Goal: Communication & Community: Answer question/provide support

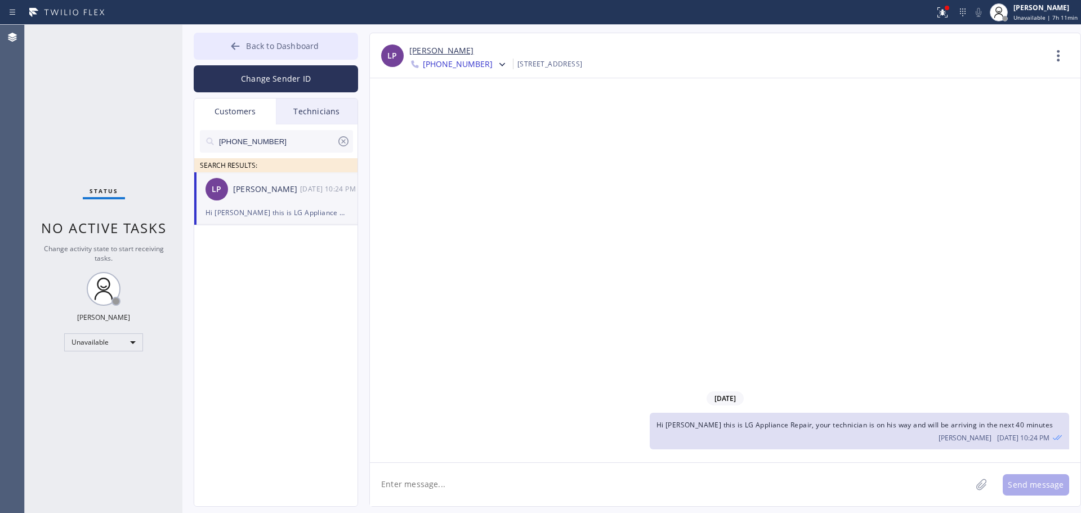
click at [235, 46] on icon at bounding box center [235, 45] width 8 height 7
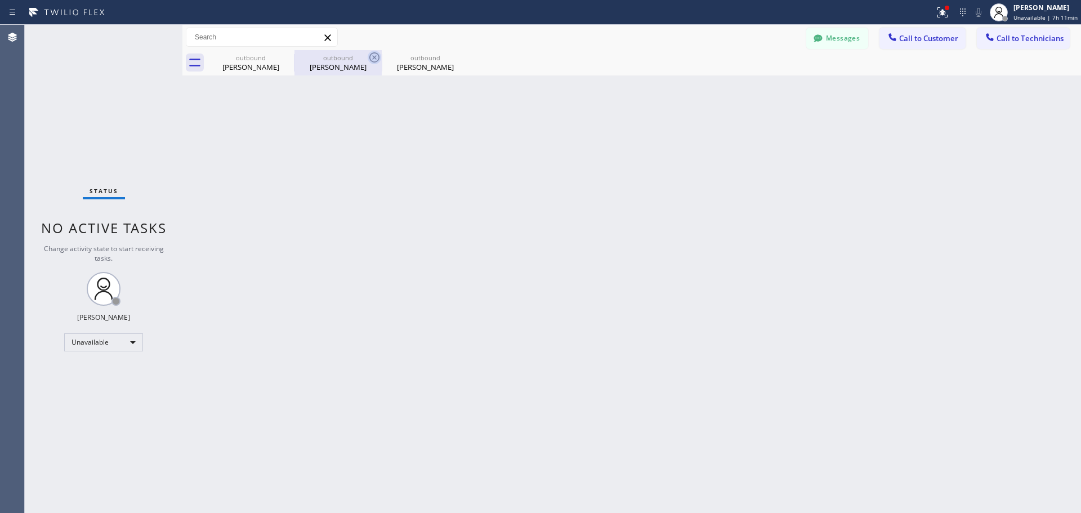
click at [369, 56] on icon at bounding box center [375, 58] width 14 height 14
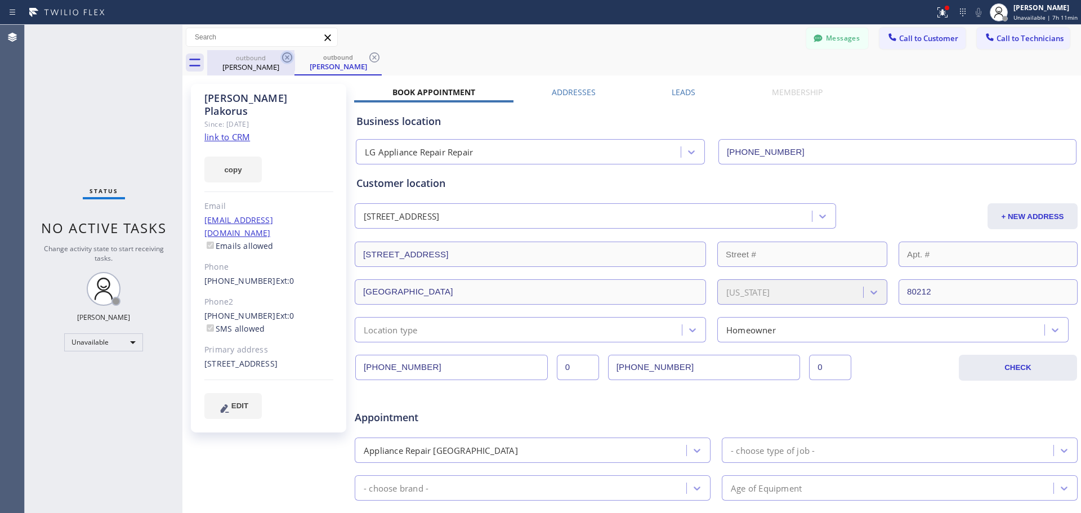
click at [284, 56] on icon at bounding box center [287, 58] width 14 height 14
click at [284, 55] on icon at bounding box center [287, 58] width 14 height 14
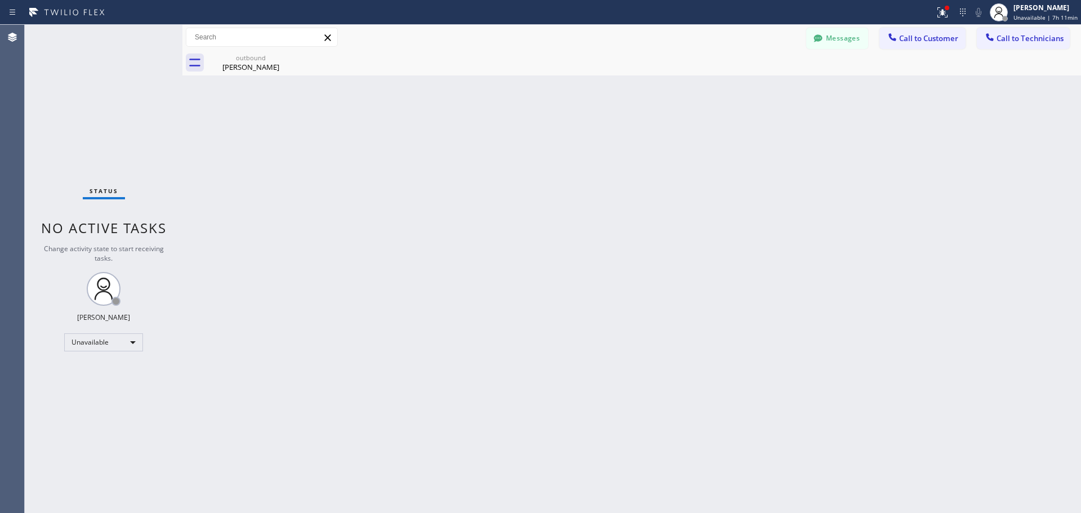
click at [0, 0] on icon at bounding box center [0, 0] width 0 height 0
click at [1016, 34] on span "Call to Technicians" at bounding box center [1030, 38] width 67 height 10
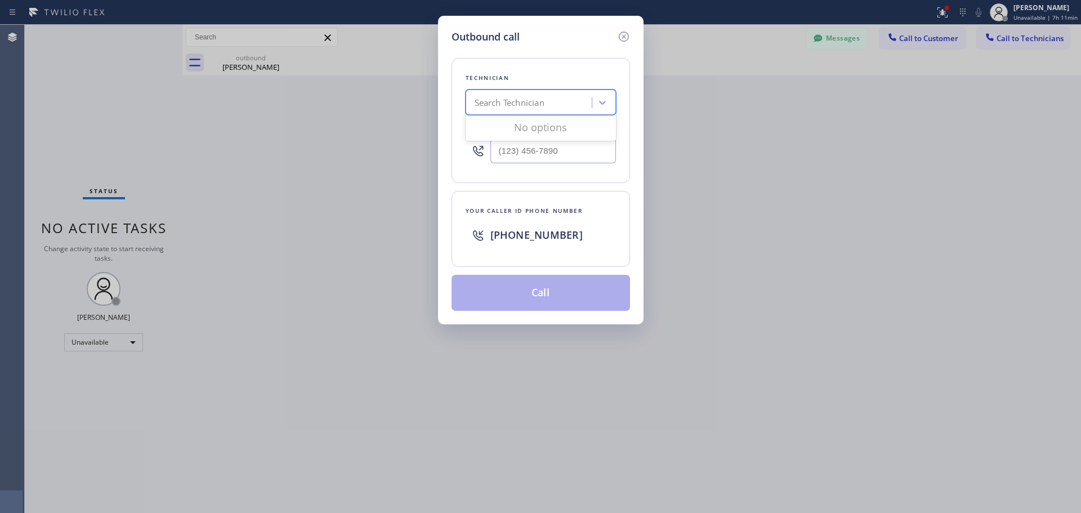
click at [503, 106] on div "Search Technician" at bounding box center [510, 102] width 70 height 13
type input "sultan"
click at [514, 105] on div "Search Technician" at bounding box center [510, 102] width 70 height 13
click at [523, 120] on div "[PERSON_NAME]" at bounding box center [541, 126] width 150 height 20
type input "[PHONE_NUMBER]"
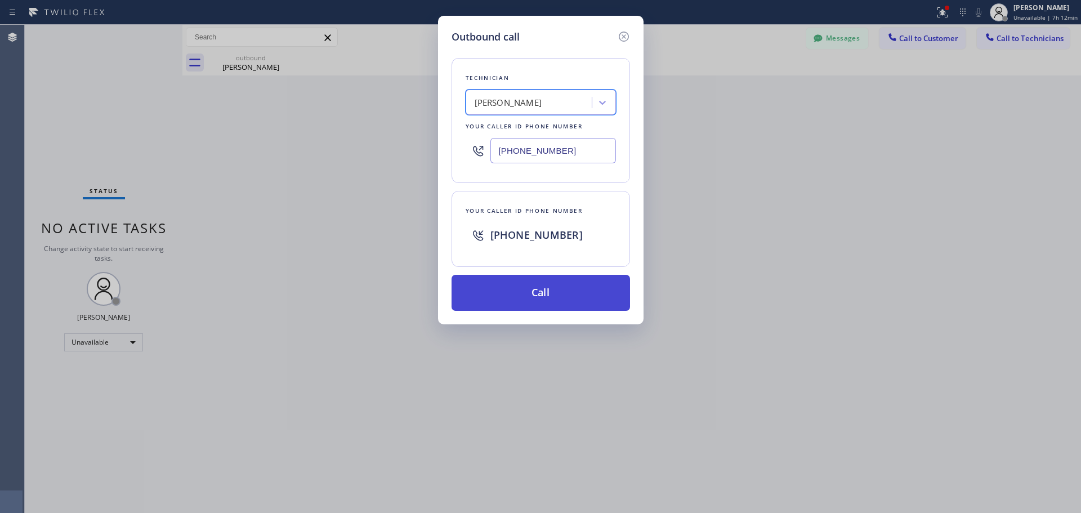
click at [533, 289] on button "Call" at bounding box center [541, 293] width 178 height 36
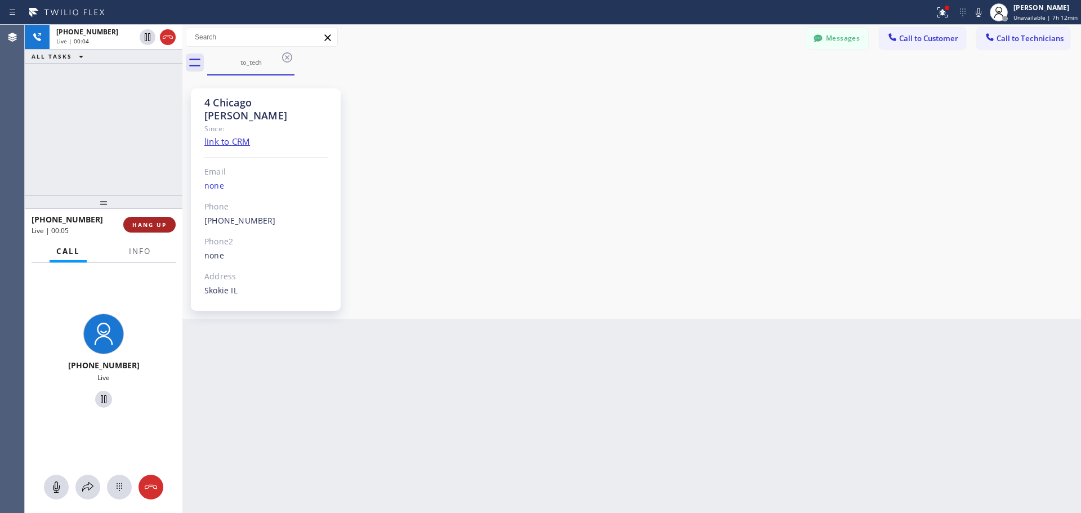
click at [139, 225] on span "HANG UP" at bounding box center [149, 225] width 34 height 8
